Goal: Task Accomplishment & Management: Manage account settings

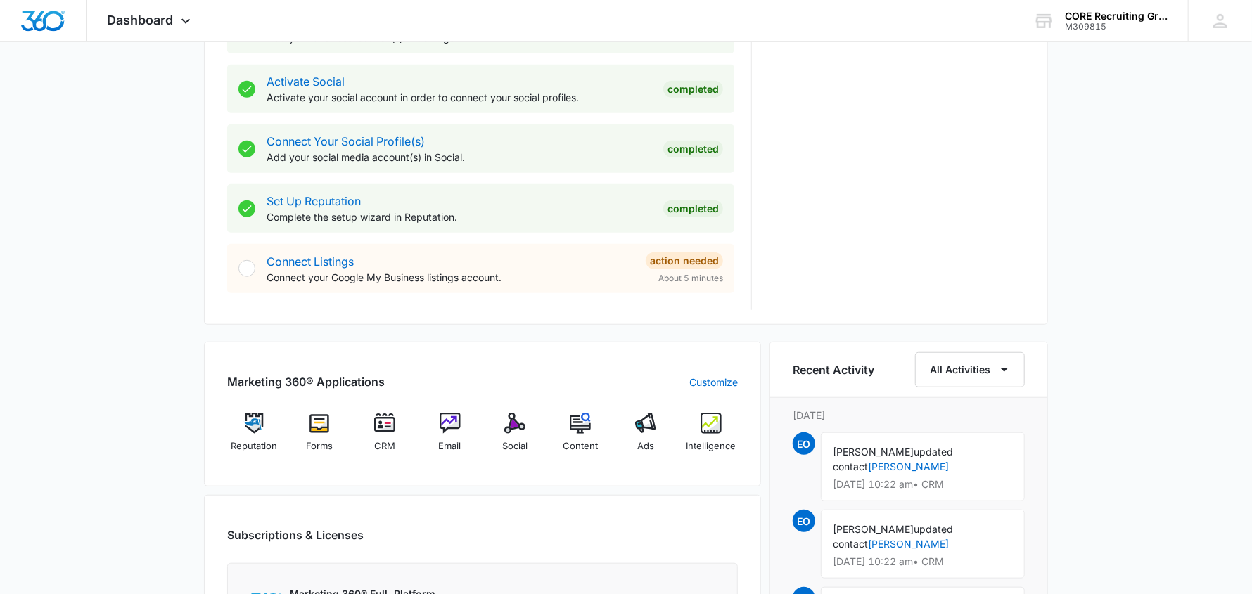
scroll to position [632, 0]
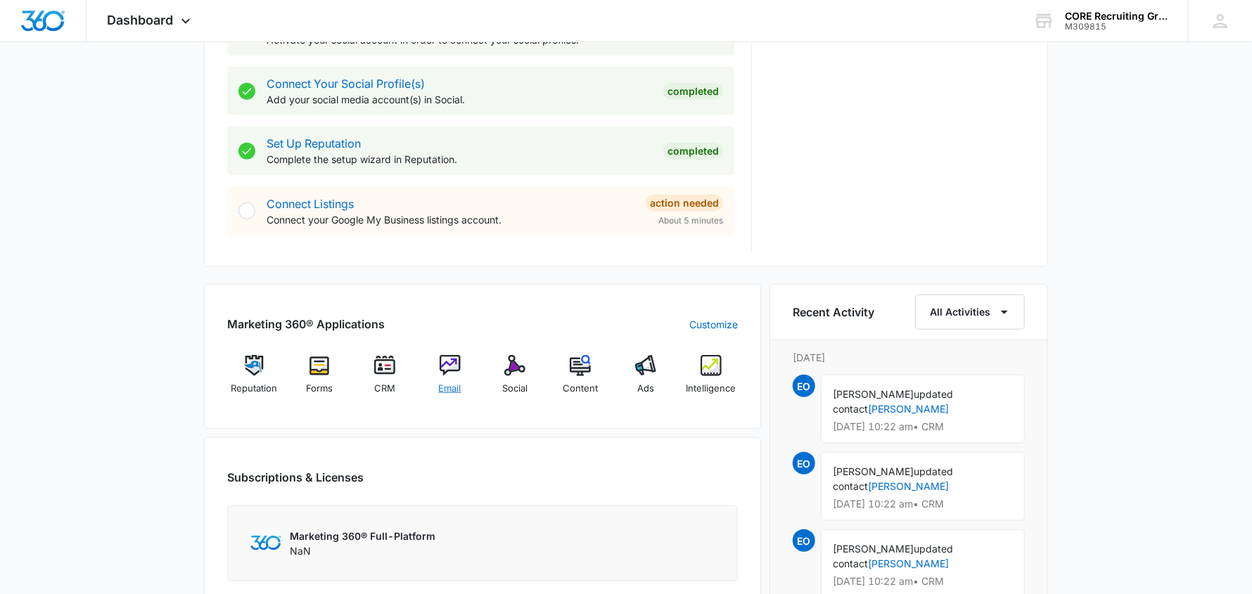
click at [454, 371] on img at bounding box center [450, 365] width 21 height 21
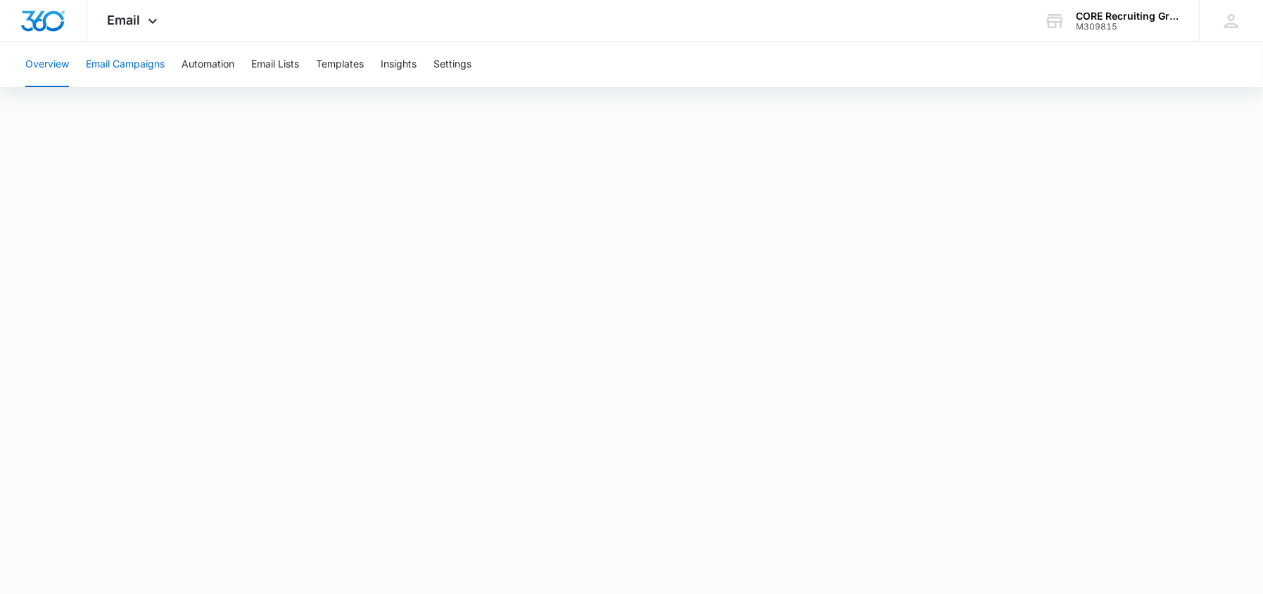
click at [110, 60] on button "Email Campaigns" at bounding box center [125, 64] width 79 height 45
click at [401, 63] on button "Insights" at bounding box center [399, 64] width 36 height 45
click at [34, 17] on img "Dashboard" at bounding box center [42, 21] width 45 height 21
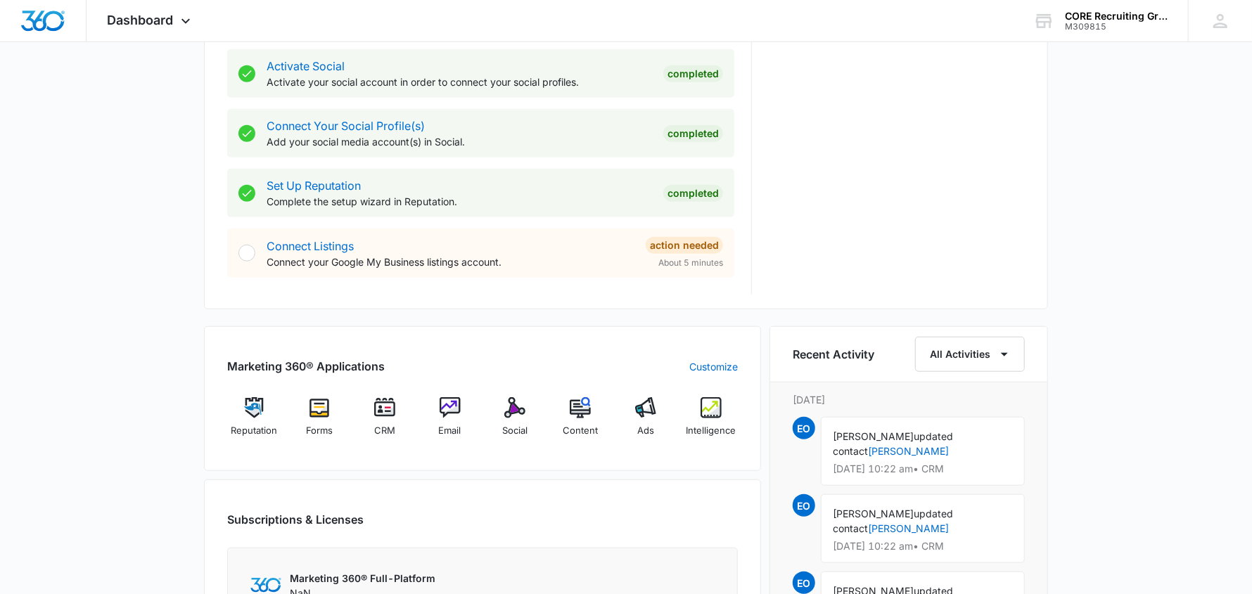
scroll to position [703, 0]
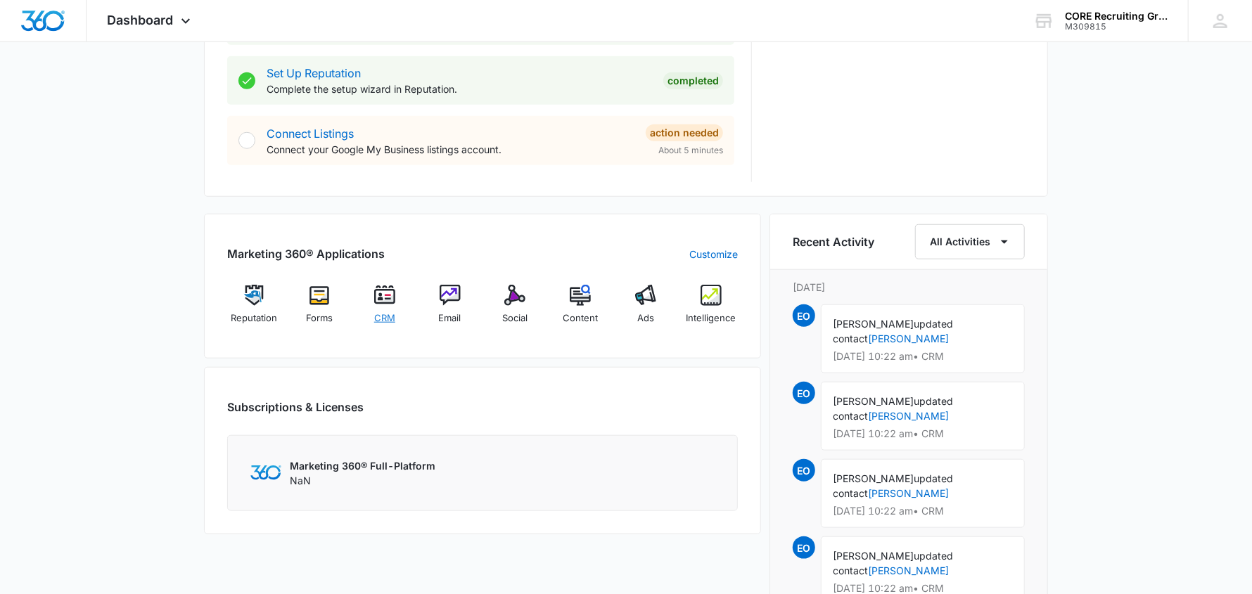
click at [379, 301] on img at bounding box center [384, 295] width 21 height 21
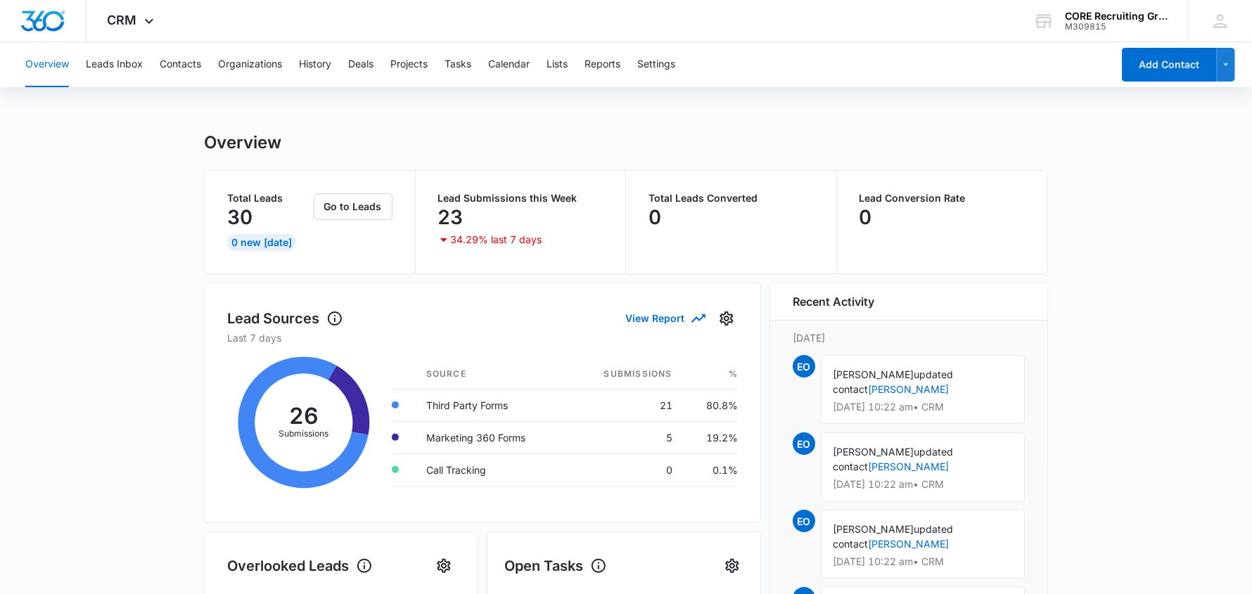
click at [471, 241] on p "34.29% last 7 days" at bounding box center [496, 240] width 91 height 10
click at [118, 65] on button "Leads Inbox" at bounding box center [114, 64] width 57 height 45
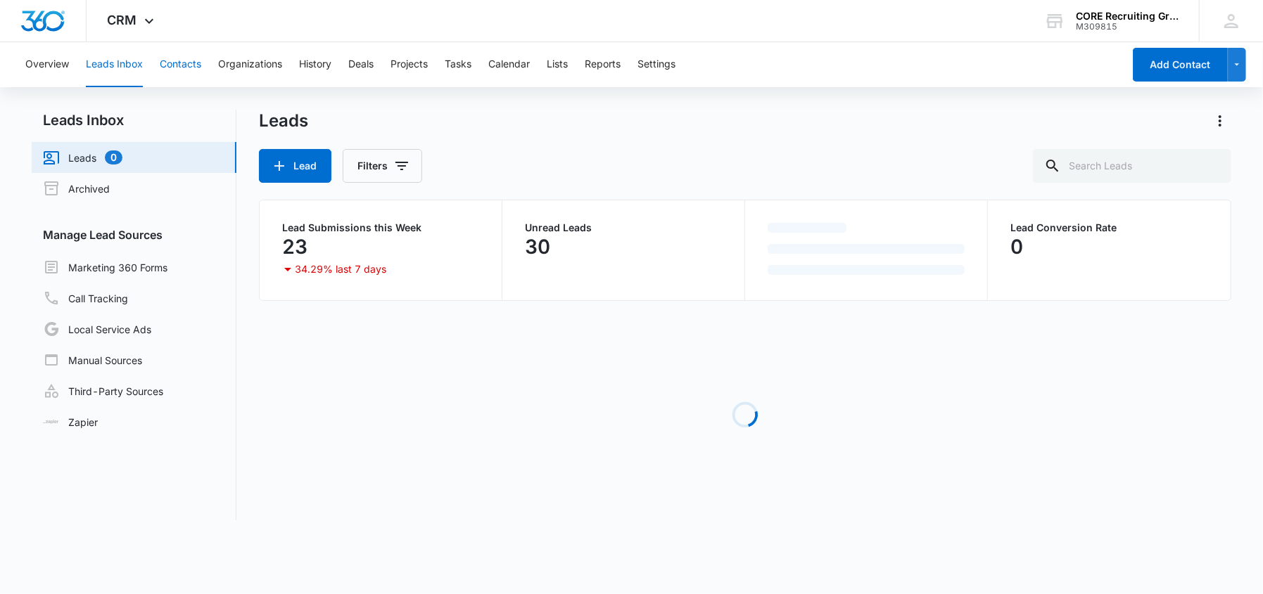
click at [182, 65] on button "Contacts" at bounding box center [181, 64] width 42 height 45
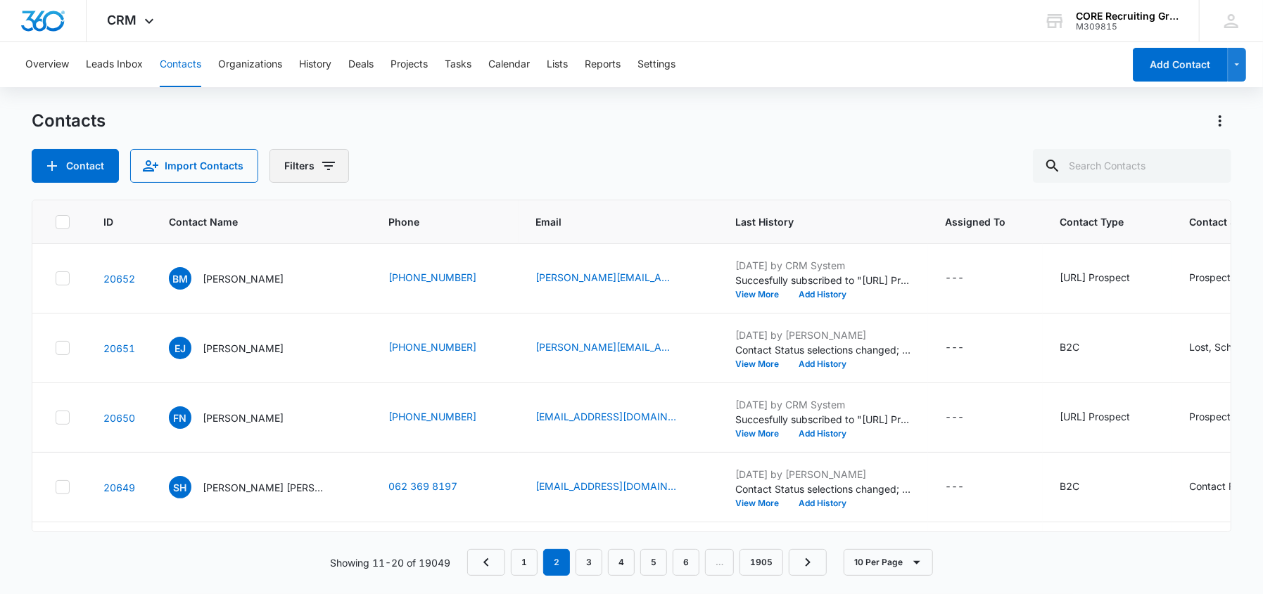
click at [305, 167] on button "Filters" at bounding box center [308, 166] width 79 height 34
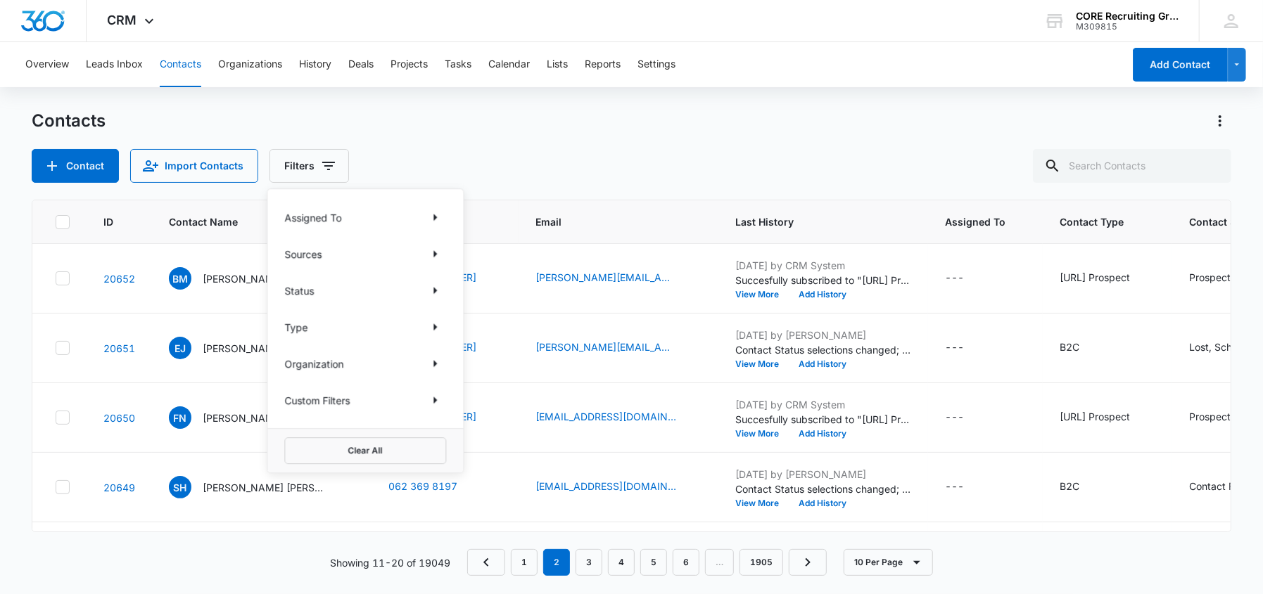
click at [344, 213] on div "Assigned To" at bounding box center [365, 217] width 162 height 23
click at [329, 256] on div "Sources" at bounding box center [365, 254] width 162 height 23
click at [435, 255] on icon "Show Sources filters" at bounding box center [435, 253] width 4 height 7
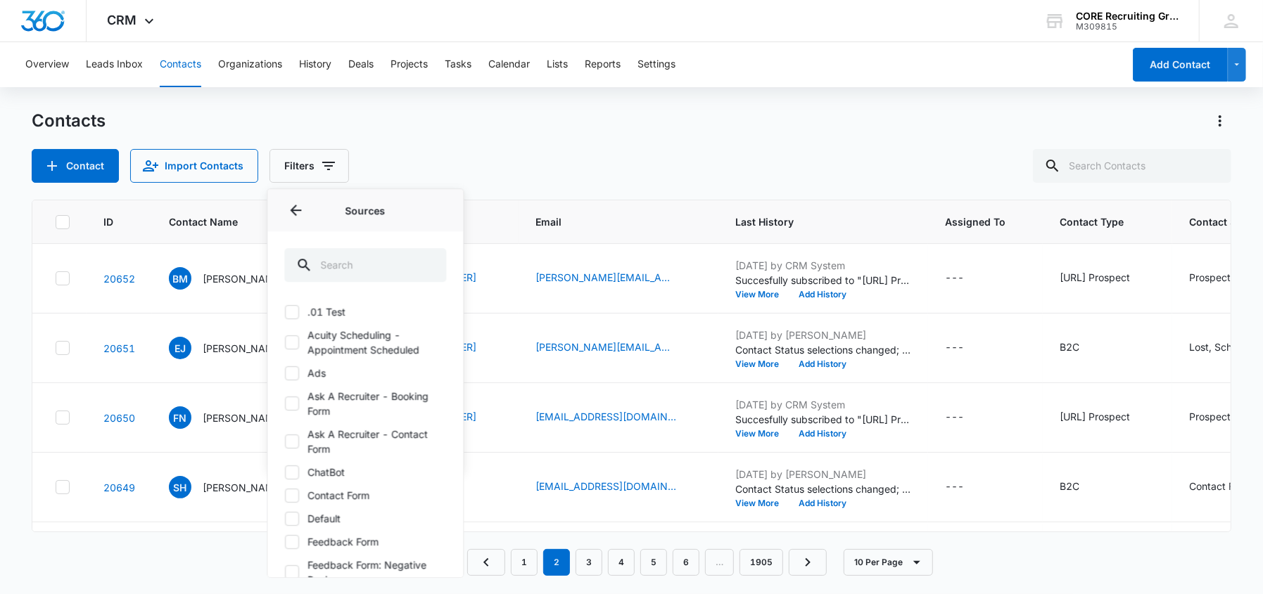
click at [295, 338] on icon at bounding box center [292, 342] width 13 height 13
click at [285, 343] on input "Acuity Scheduling - Appointment Scheduled" at bounding box center [284, 343] width 1 height 1
checkbox input "true"
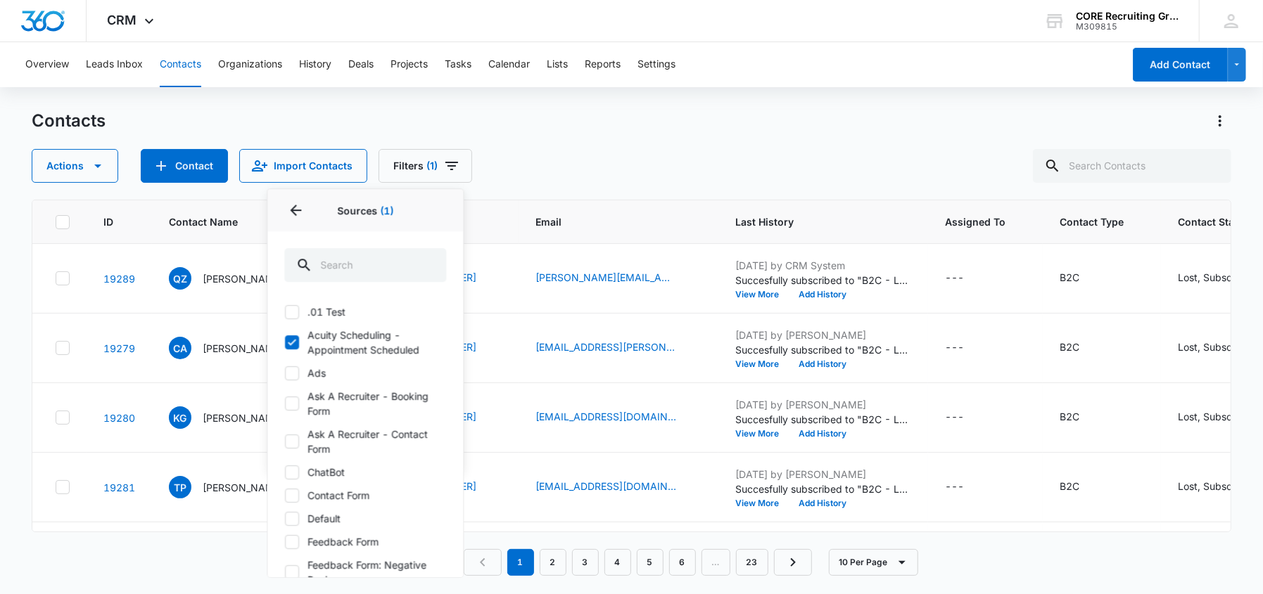
click at [581, 180] on div "Actions Contact Import Contacts Filters (1) Assigned To Sources 1 Sources (1) .…" at bounding box center [631, 166] width 1199 height 34
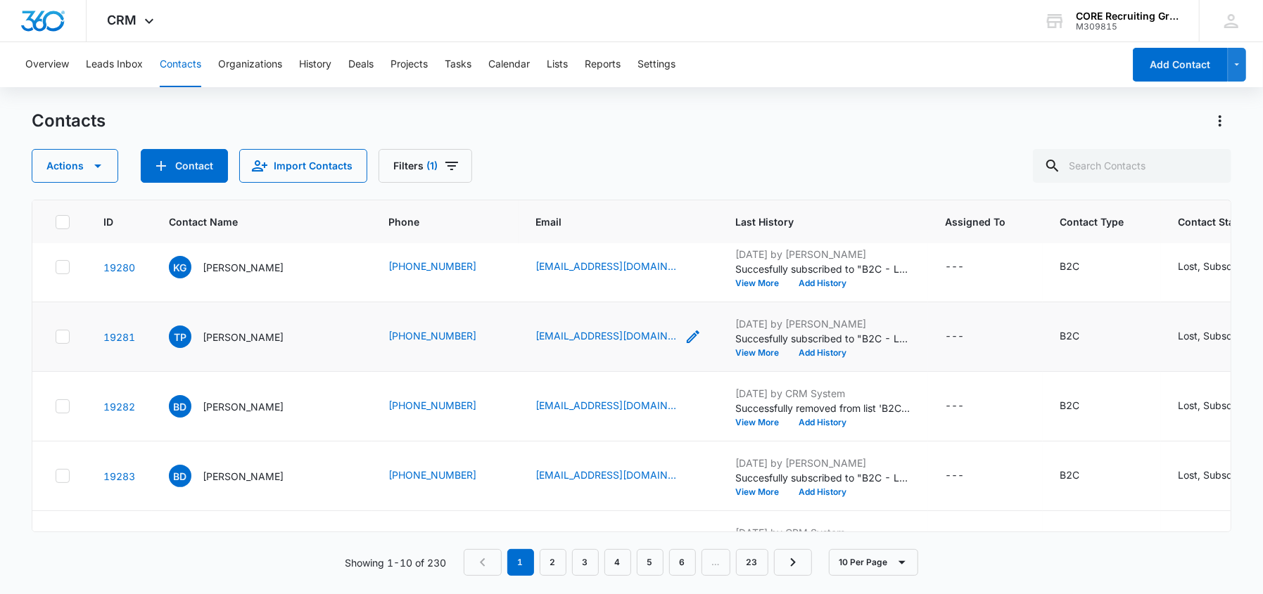
scroll to position [211, 0]
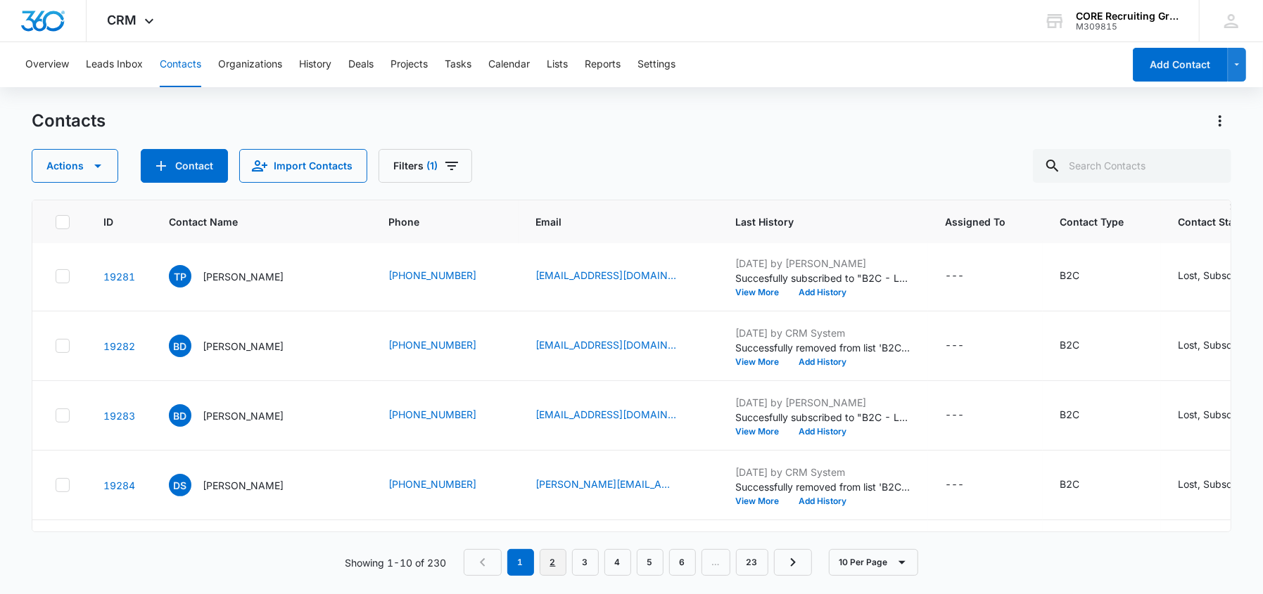
click at [553, 568] on link "2" at bounding box center [553, 562] width 27 height 27
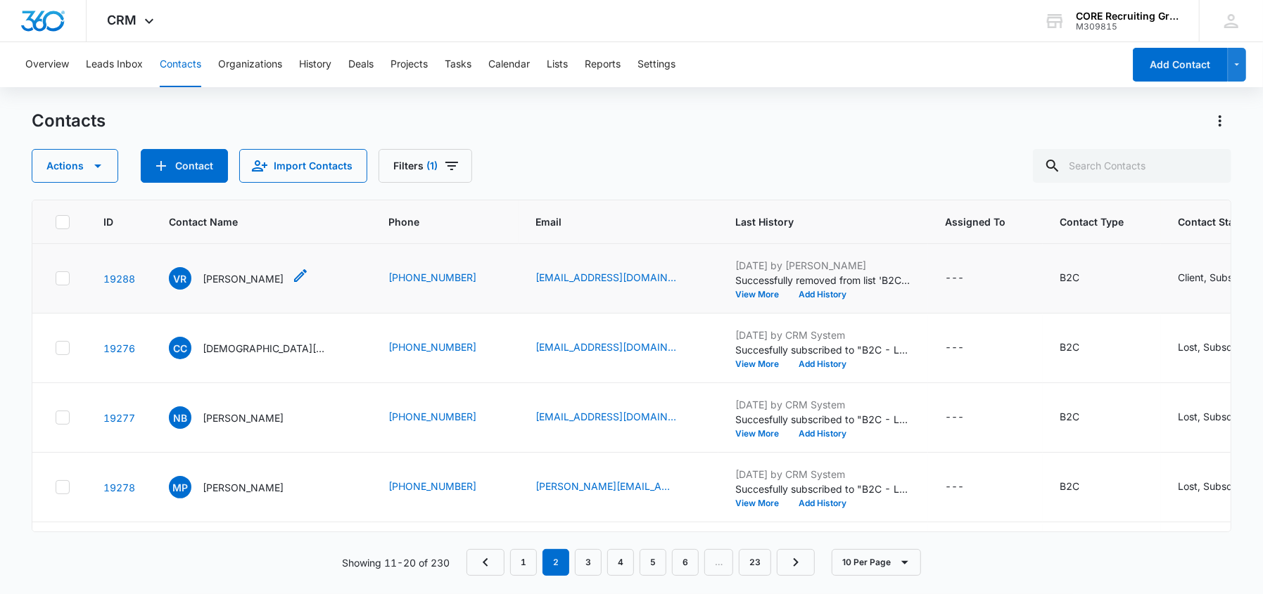
click at [241, 278] on p "[PERSON_NAME]" at bounding box center [243, 279] width 81 height 15
